Goal: Task Accomplishment & Management: Manage account settings

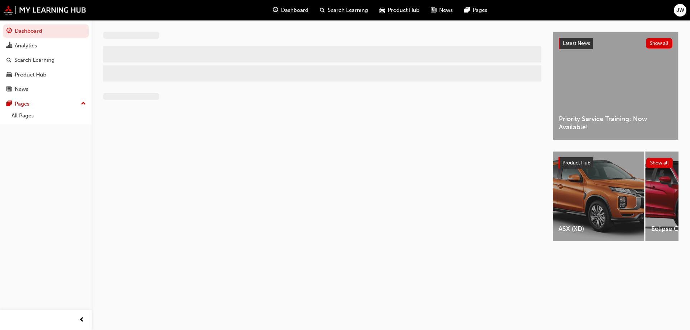
click at [676, 13] on div "JW" at bounding box center [680, 10] width 13 height 13
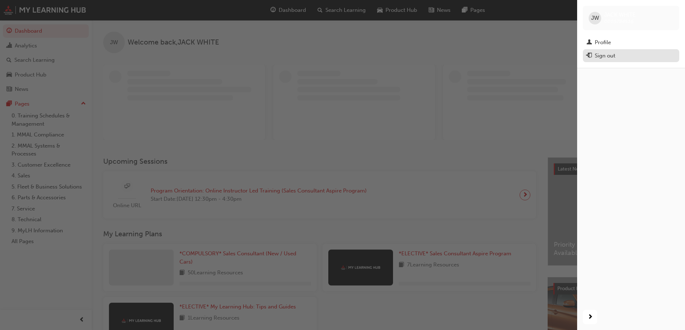
click at [607, 54] on div "Sign out" at bounding box center [604, 56] width 20 height 8
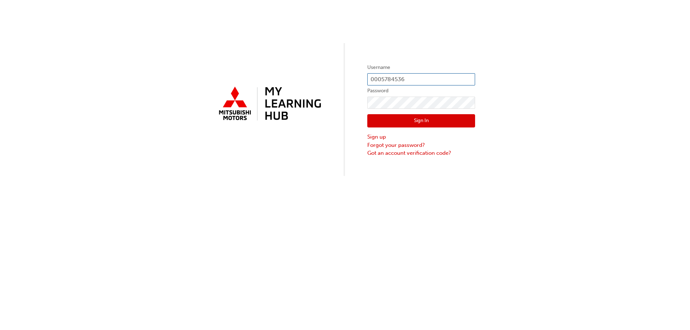
drag, startPoint x: 449, startPoint y: 80, endPoint x: 359, endPoint y: 82, distance: 89.9
click at [359, 82] on div "Username 0005784536 Password Sign In Sign up Forgot your password? Got an accou…" at bounding box center [345, 88] width 690 height 176
paste input "522367"
type input "0005522367"
click at [357, 103] on div "Username 0005522367 Password Sign In Sign up Forgot your password? Got an accou…" at bounding box center [345, 88] width 690 height 176
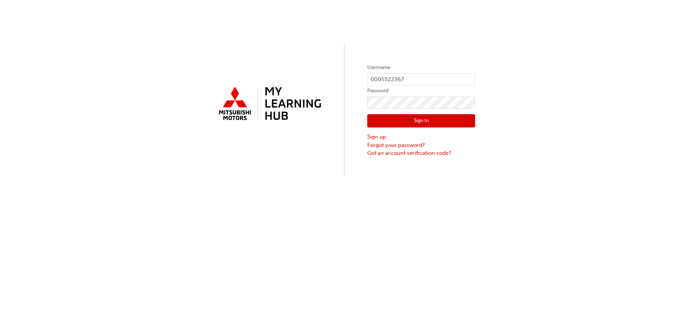
click at [392, 121] on button "Sign In" at bounding box center [421, 121] width 108 height 14
